Goal: Task Accomplishment & Management: Manage account settings

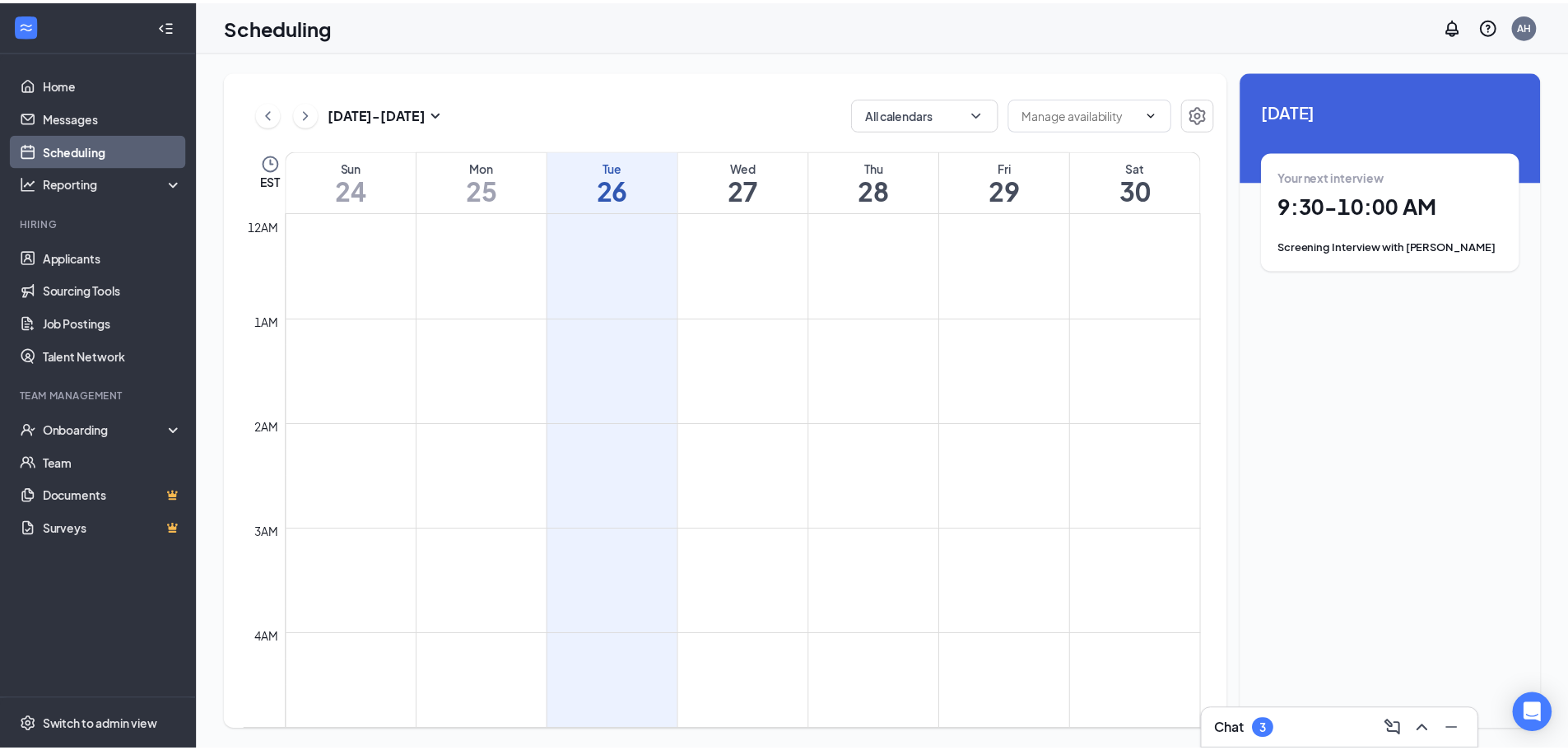
scroll to position [777, 0]
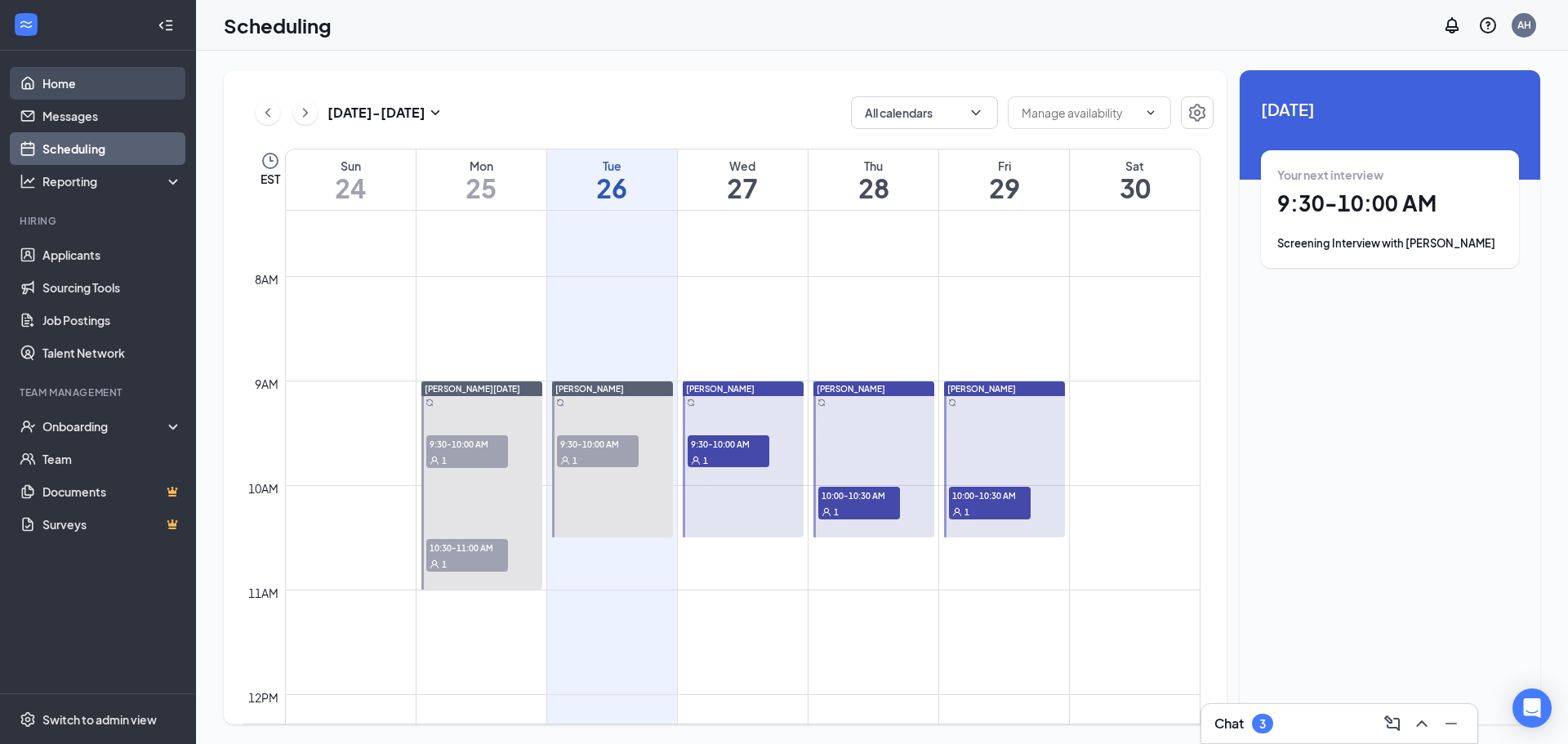
click at [81, 85] on link "Home" at bounding box center [112, 83] width 139 height 32
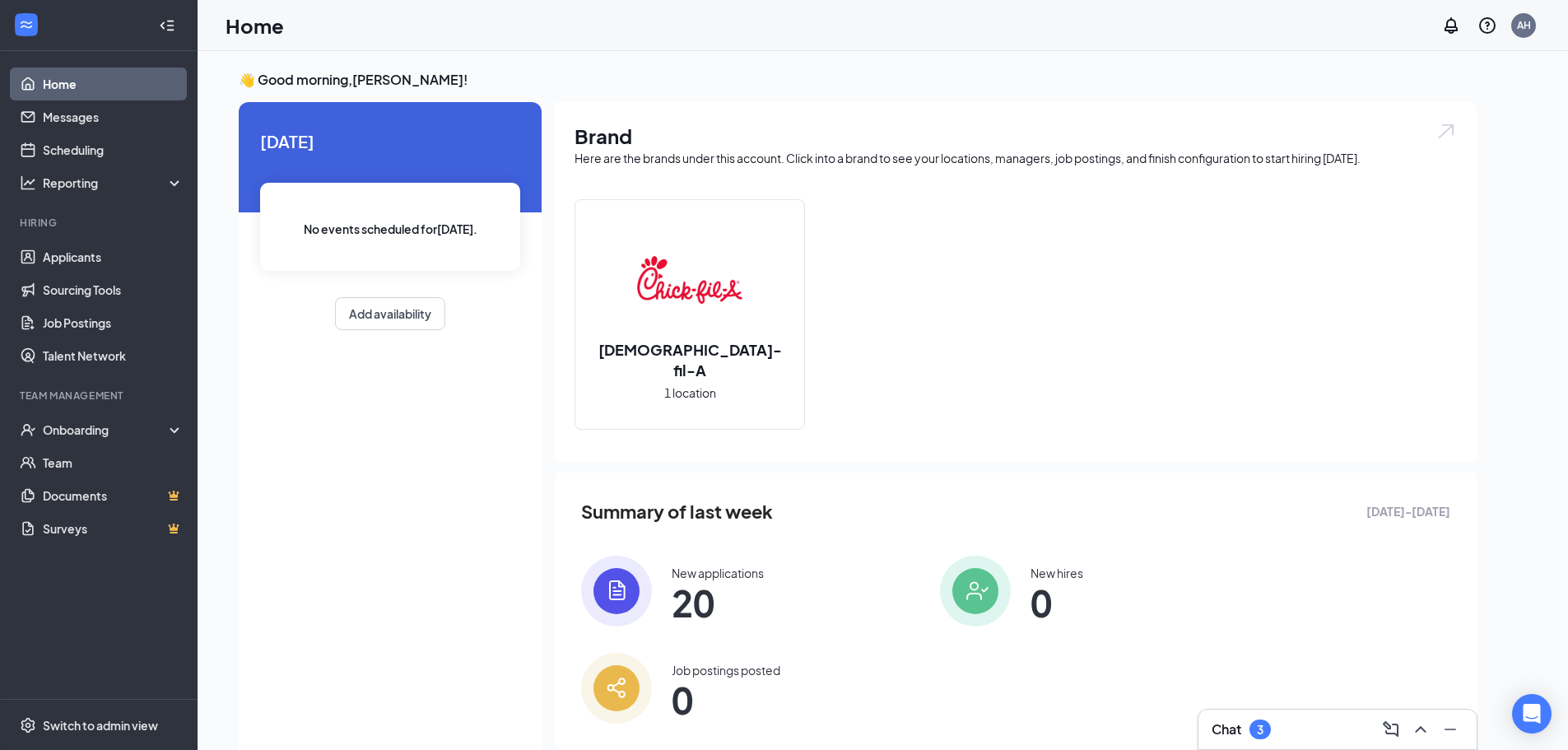
click at [753, 605] on span "20" at bounding box center [718, 602] width 92 height 30
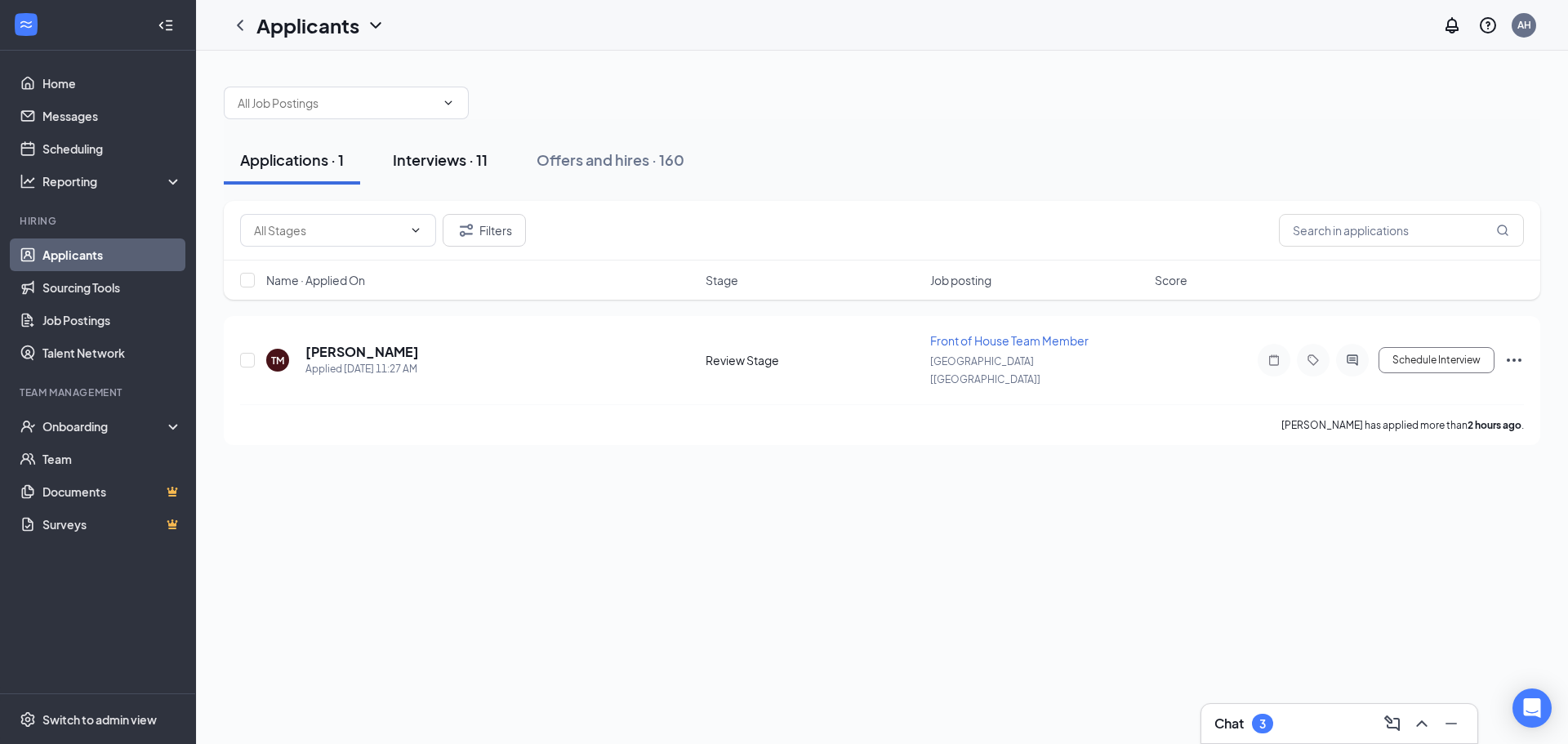
click at [439, 155] on div "Interviews · 11" at bounding box center [439, 160] width 94 height 20
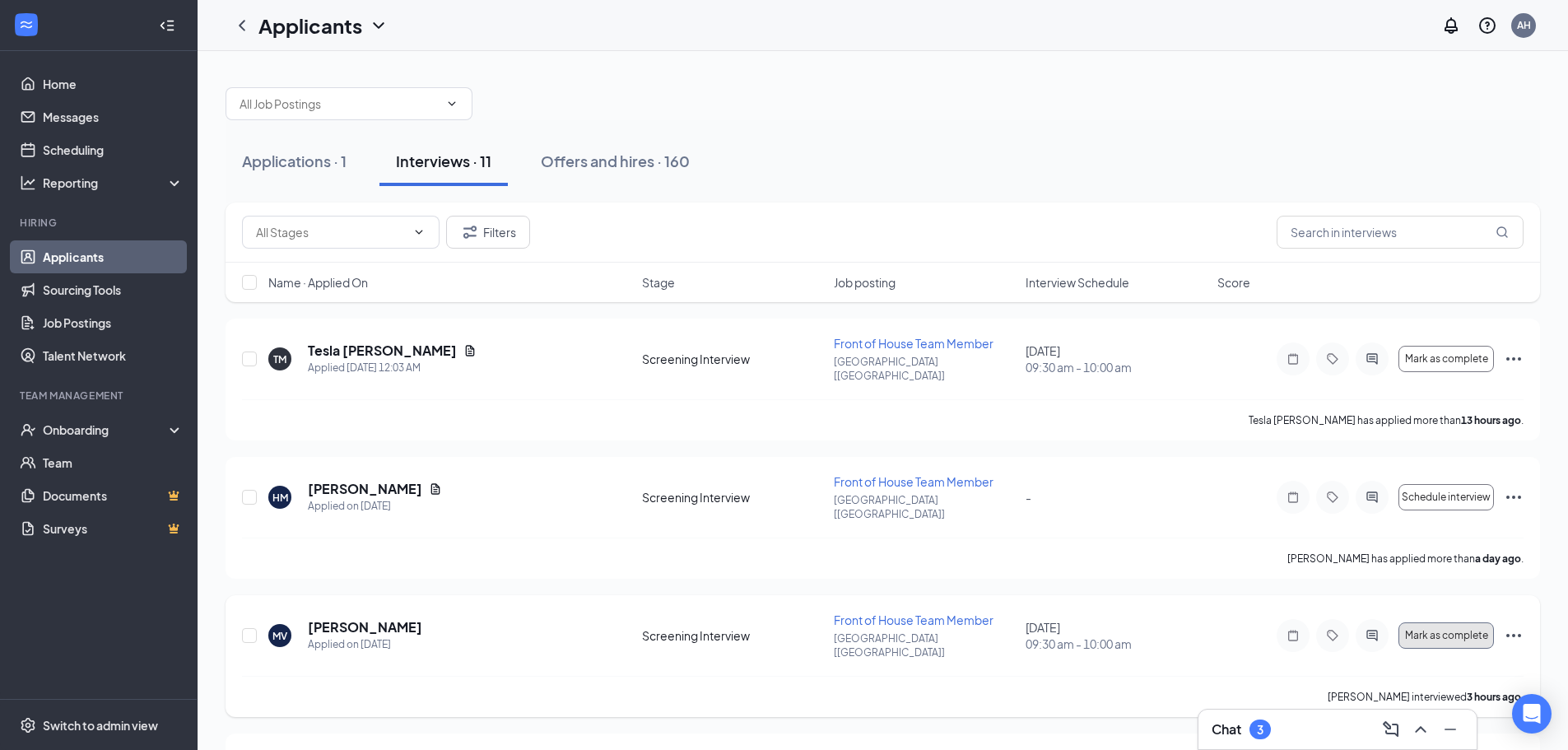
click at [1466, 629] on span "Mark as complete" at bounding box center [1446, 634] width 83 height 11
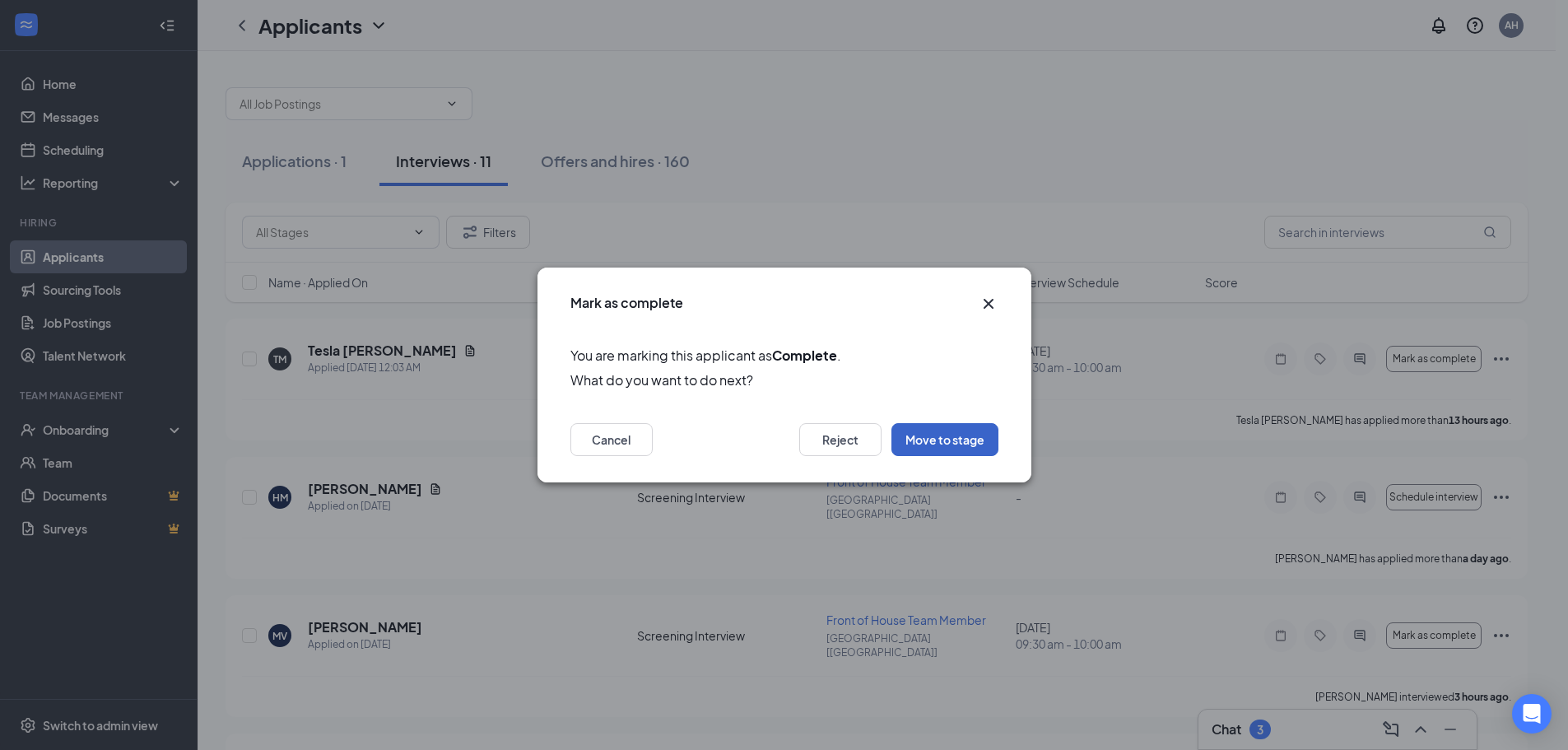
click at [950, 455] on button "Move to stage" at bounding box center [945, 439] width 107 height 33
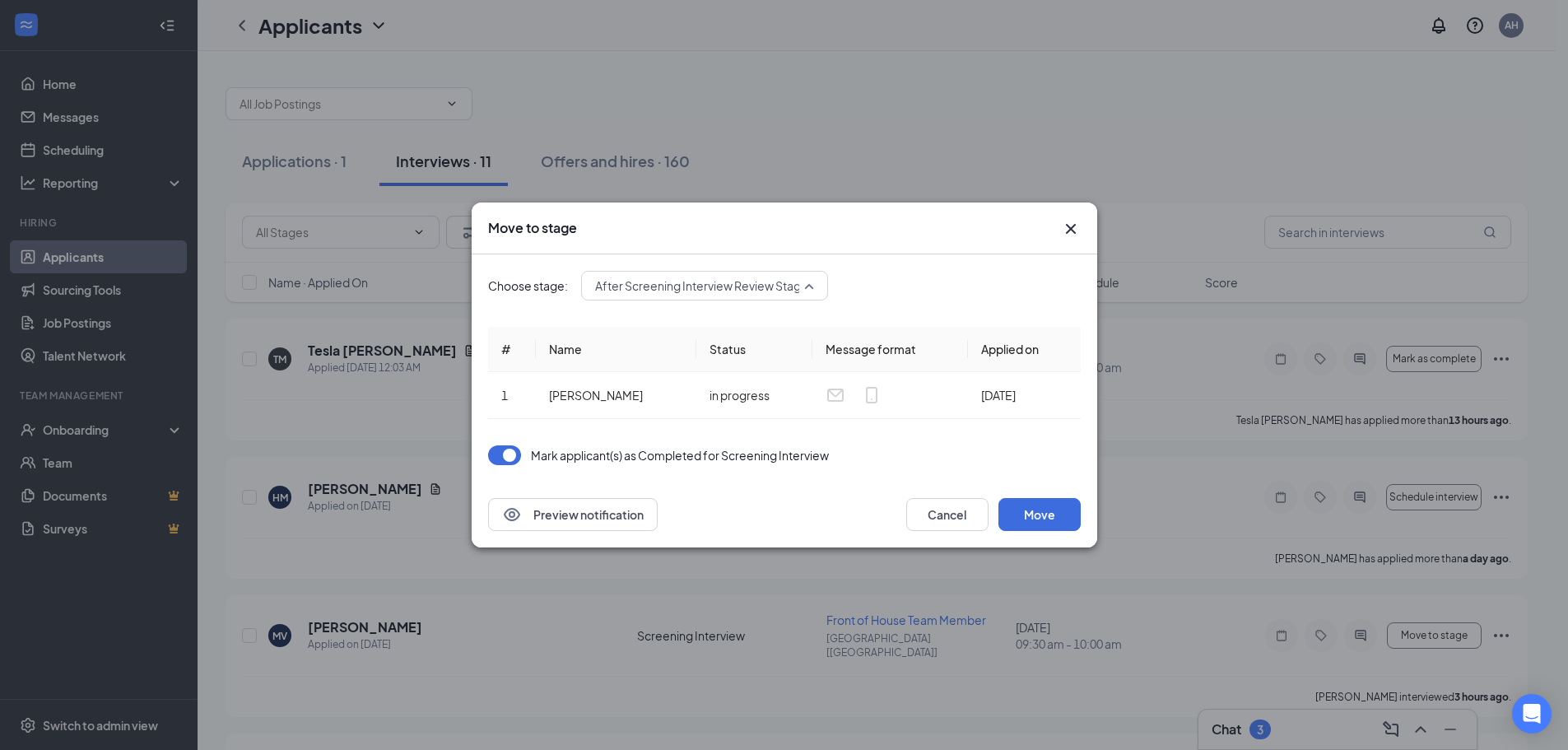
click at [808, 293] on span "After Screening Interview Review Stage (next stage)" at bounding box center [734, 285] width 278 height 25
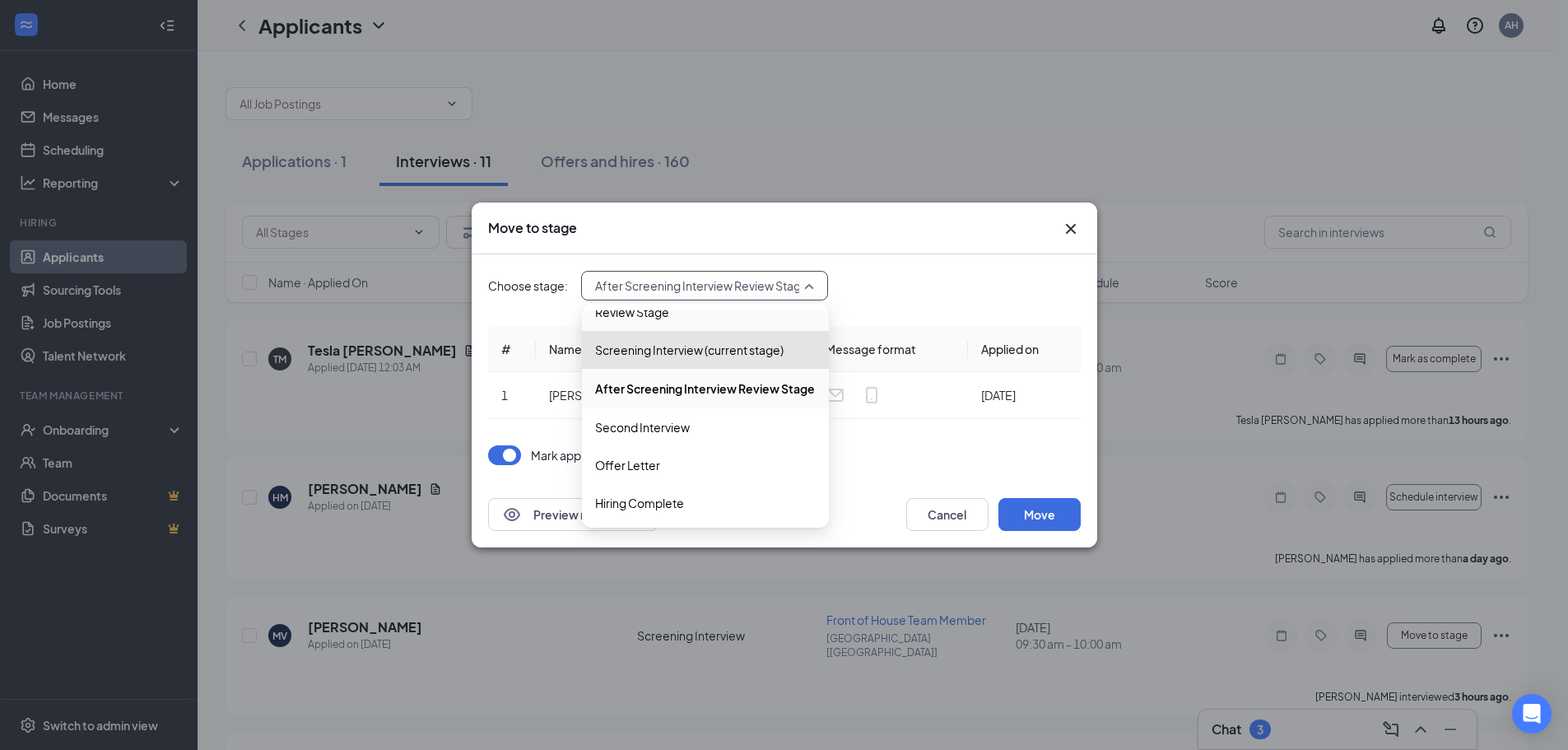
scroll to position [94, 0]
click at [742, 422] on span "Second Interview" at bounding box center [706, 426] width 221 height 18
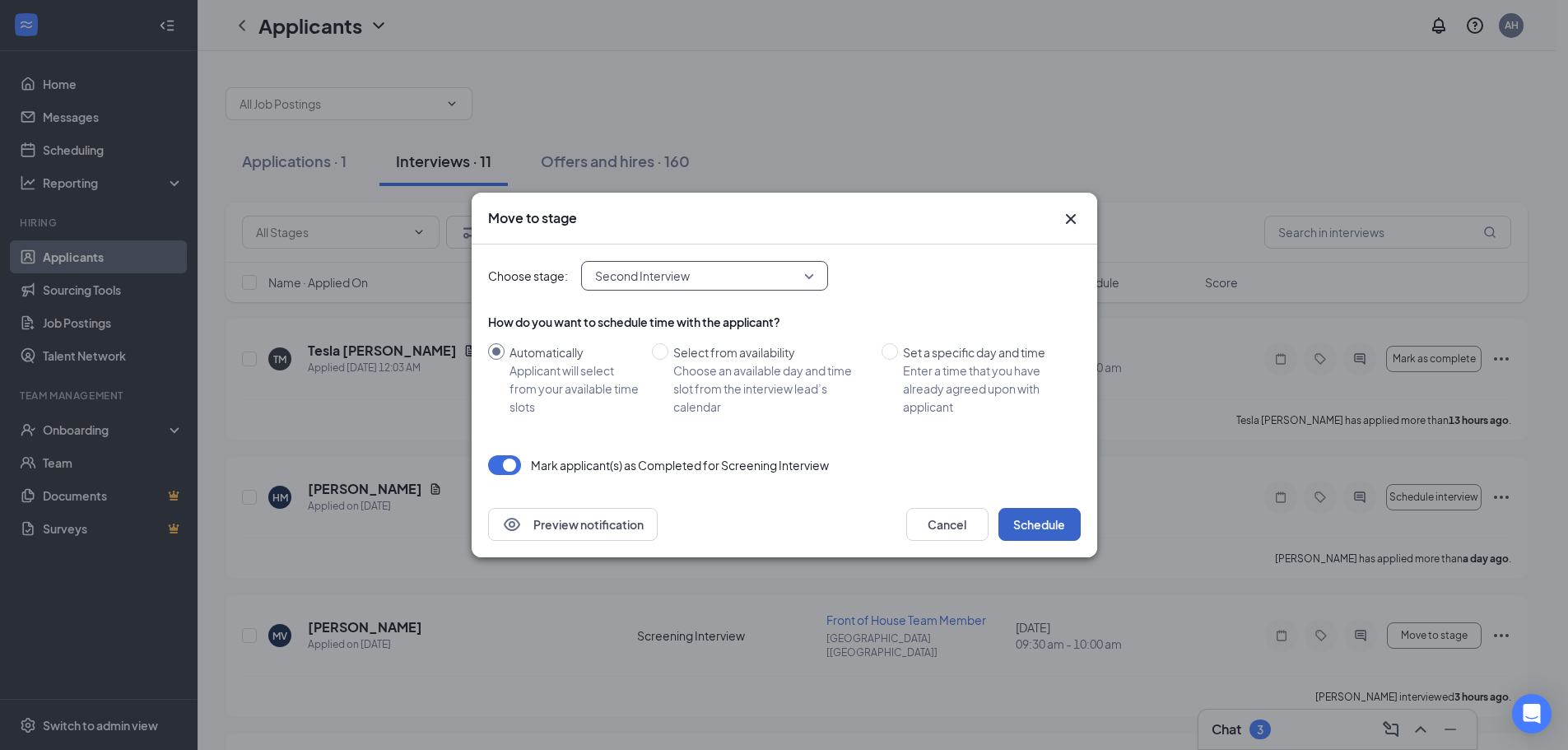
click at [1036, 523] on button "Schedule" at bounding box center [1040, 524] width 82 height 33
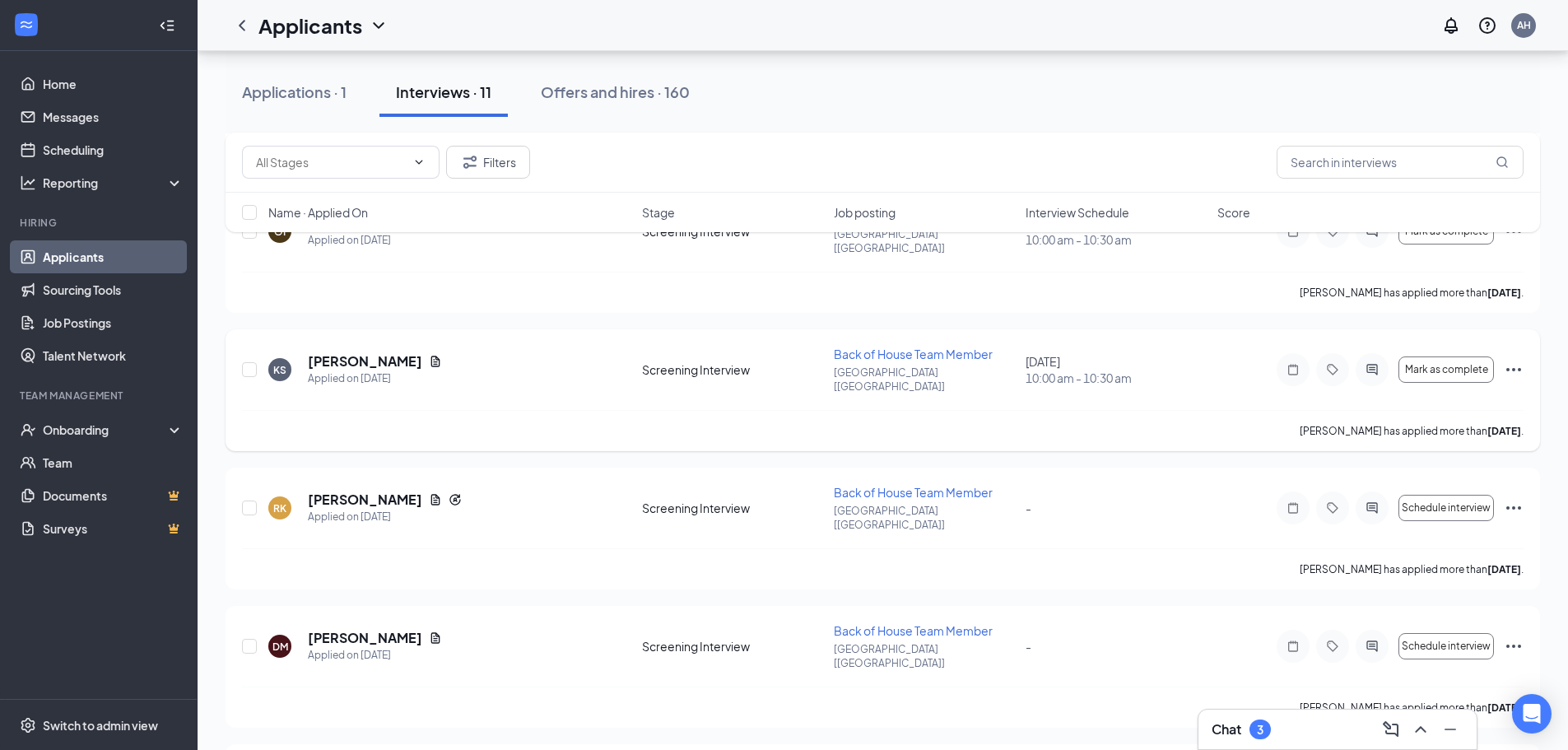
scroll to position [537, 0]
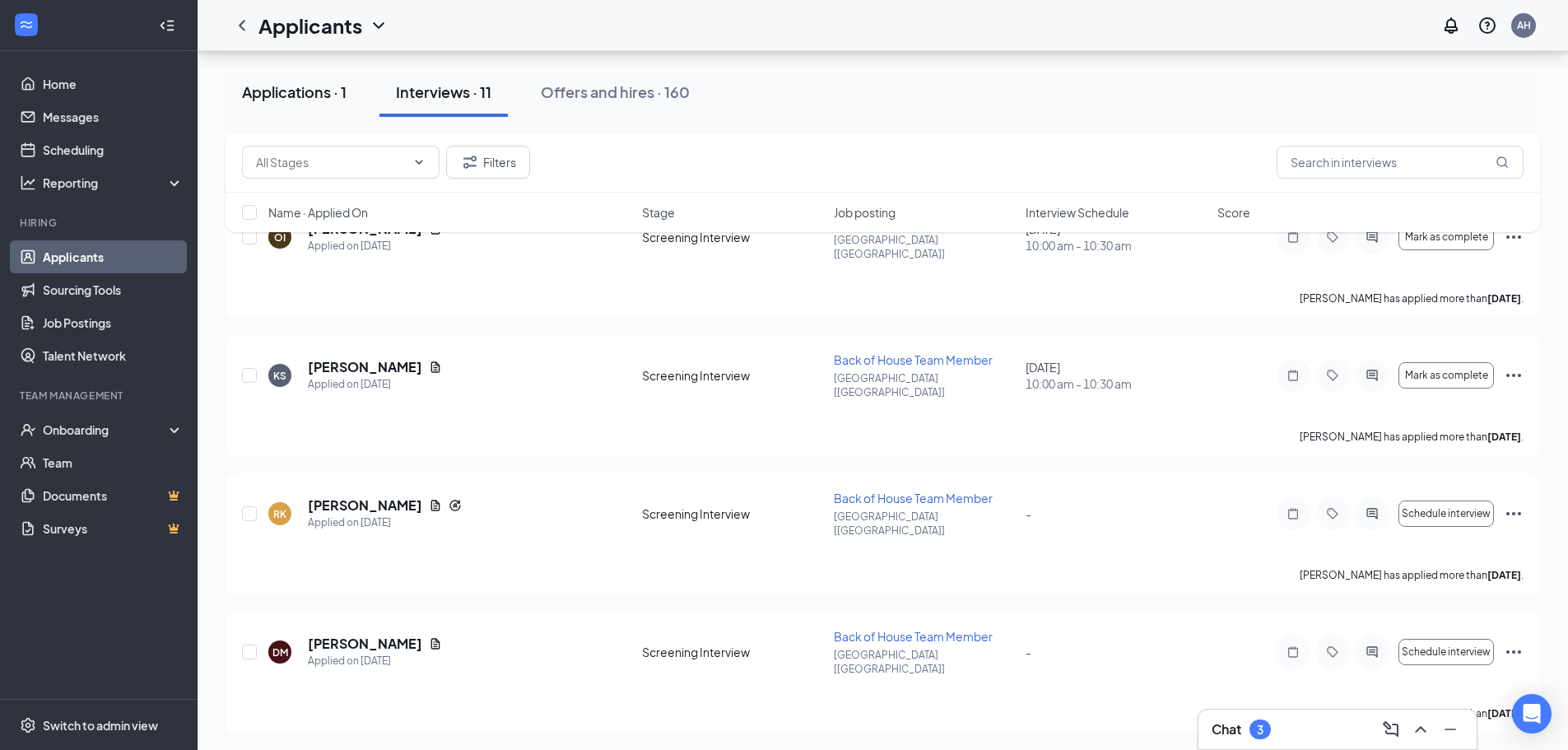
click at [280, 94] on div "Applications · 1" at bounding box center [295, 92] width 104 height 21
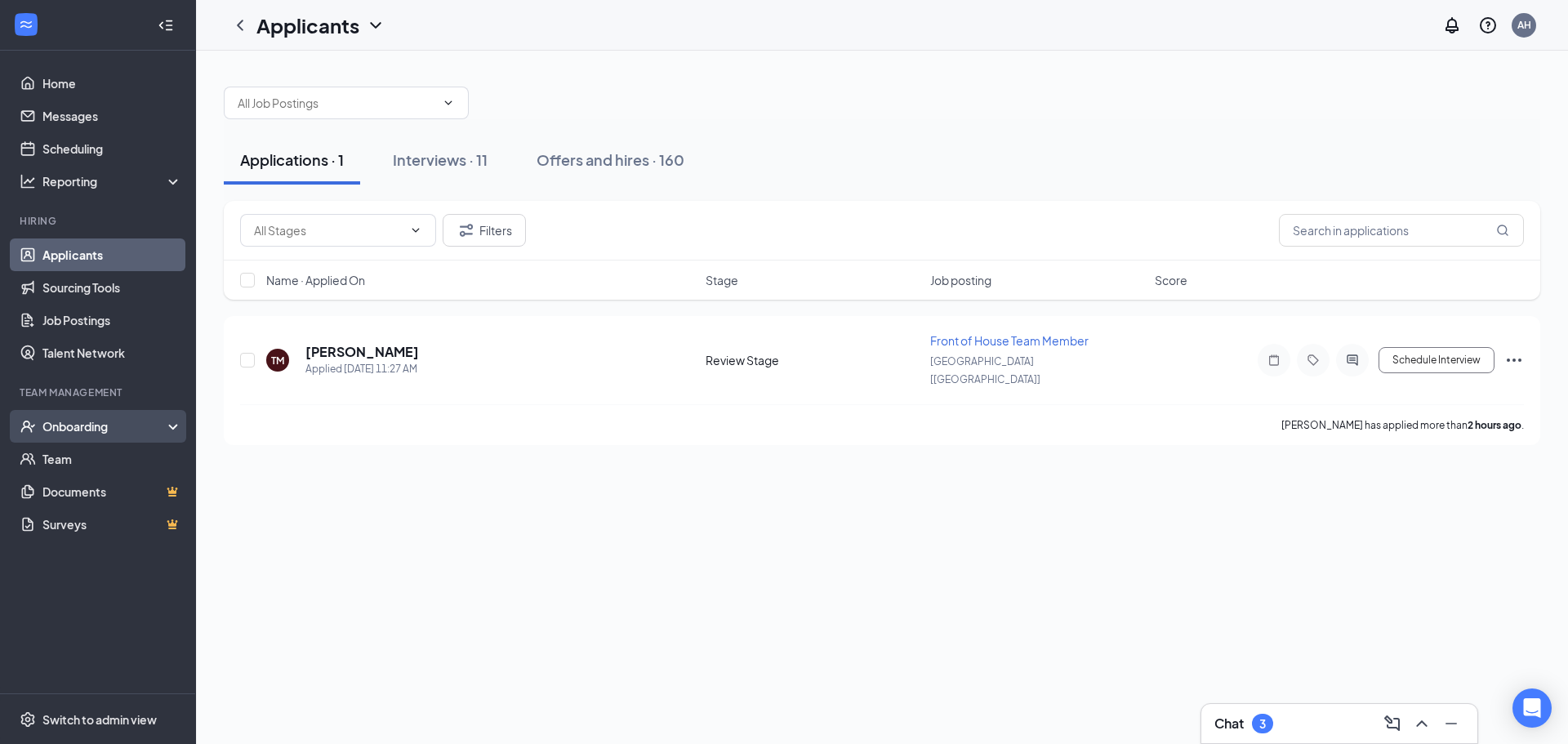
click at [80, 426] on div "Onboarding" at bounding box center [105, 426] width 126 height 16
click at [108, 432] on div "Onboarding" at bounding box center [105, 426] width 126 height 16
click at [102, 460] on link "Team" at bounding box center [112, 459] width 139 height 32
